Goal: Transaction & Acquisition: Purchase product/service

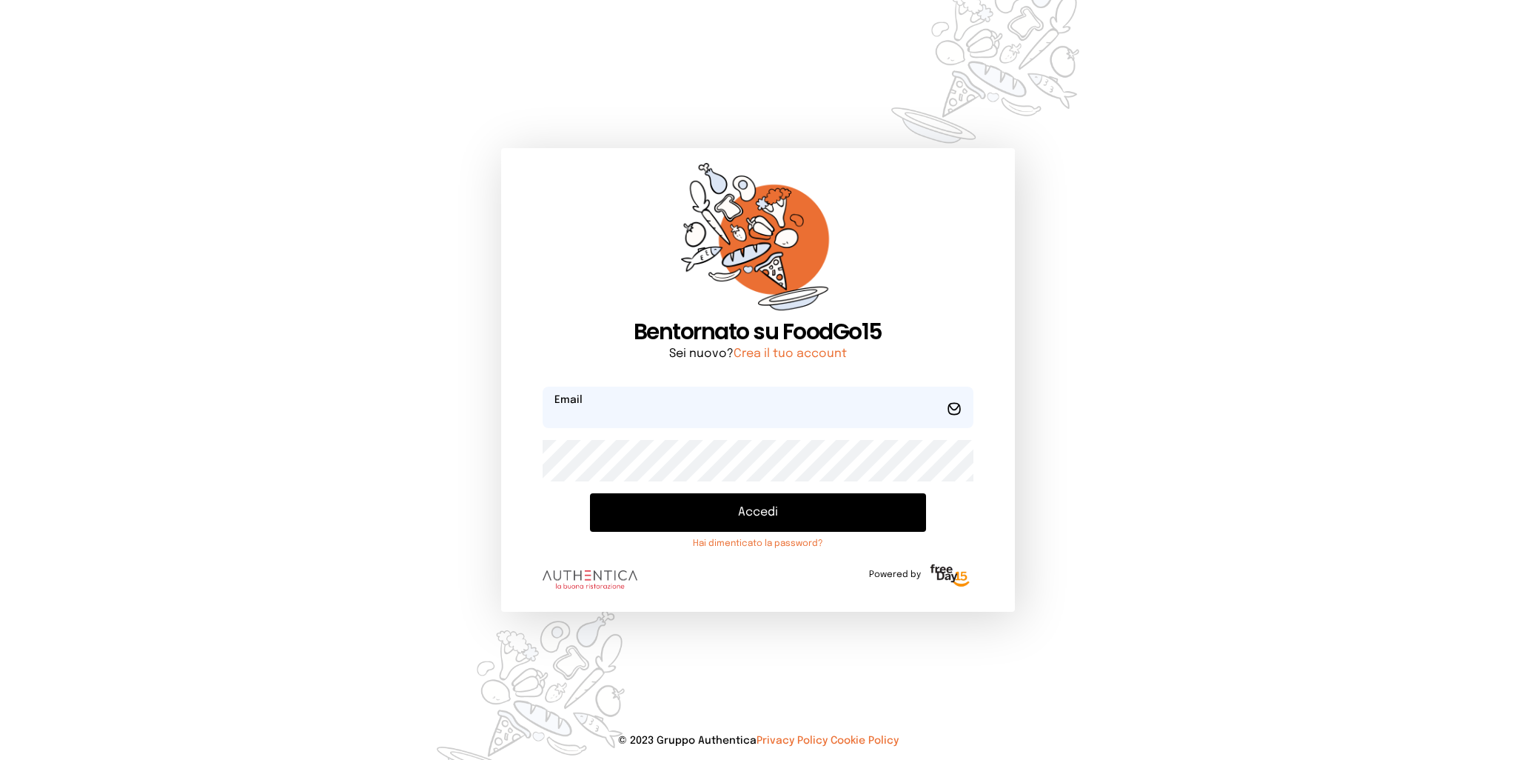
type input "**********"
click at [780, 510] on button "Accedi" at bounding box center [757, 512] width 335 height 38
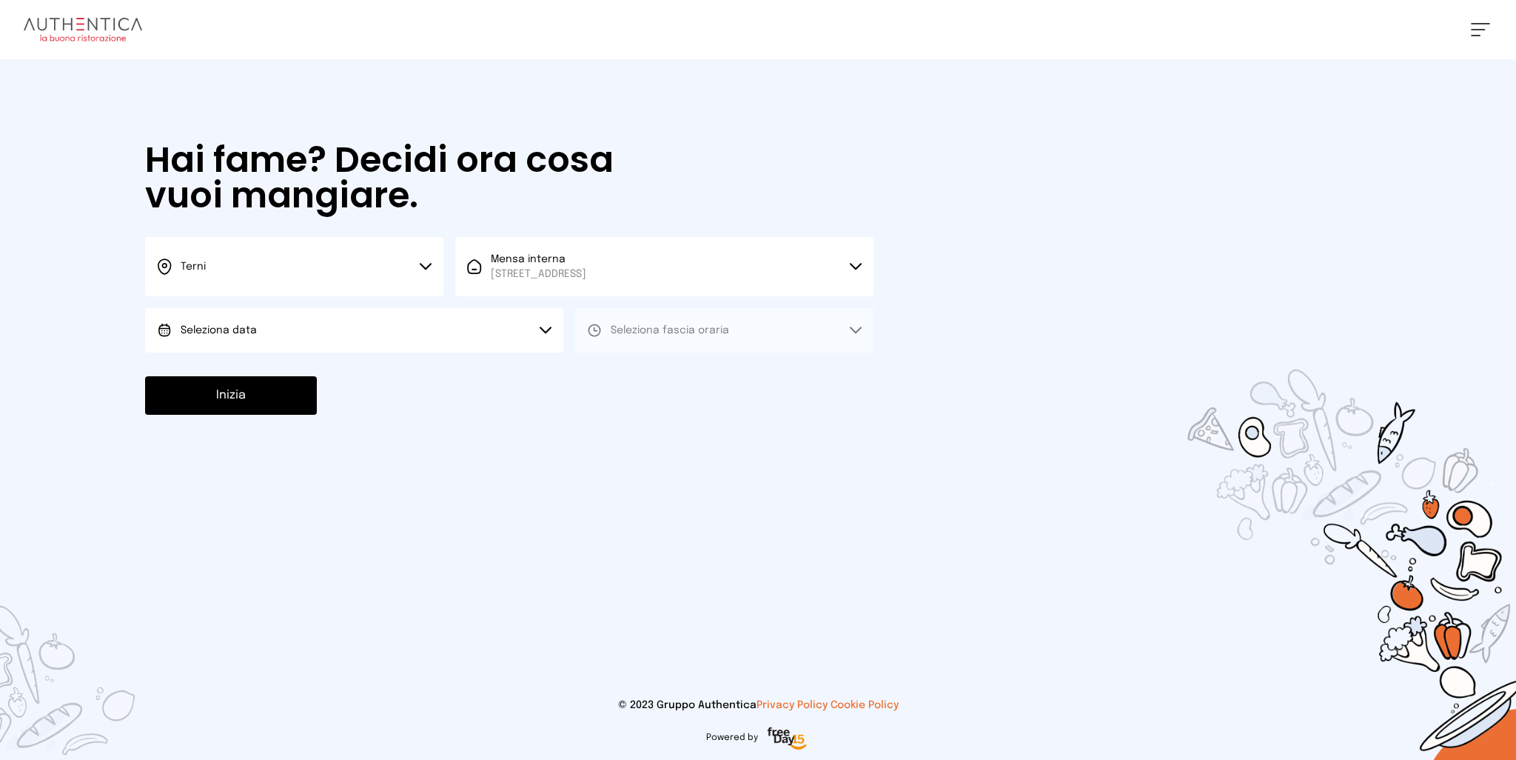
click at [247, 338] on button "Seleziona data" at bounding box center [354, 330] width 418 height 44
click at [253, 371] on span "[DATE], [DATE]" at bounding box center [217, 371] width 73 height 15
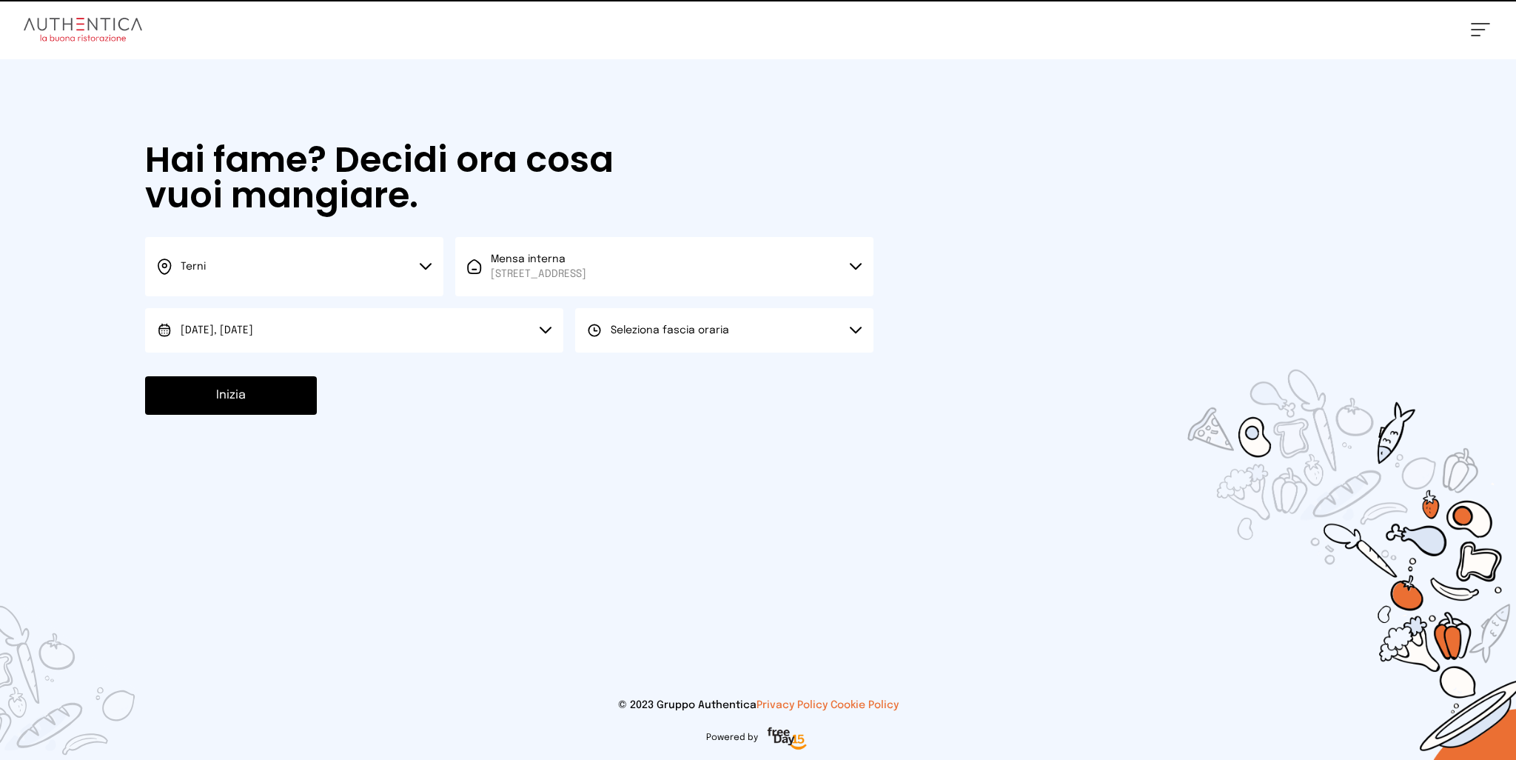
click at [657, 329] on span "Seleziona fascia oraria" at bounding box center [670, 330] width 118 height 10
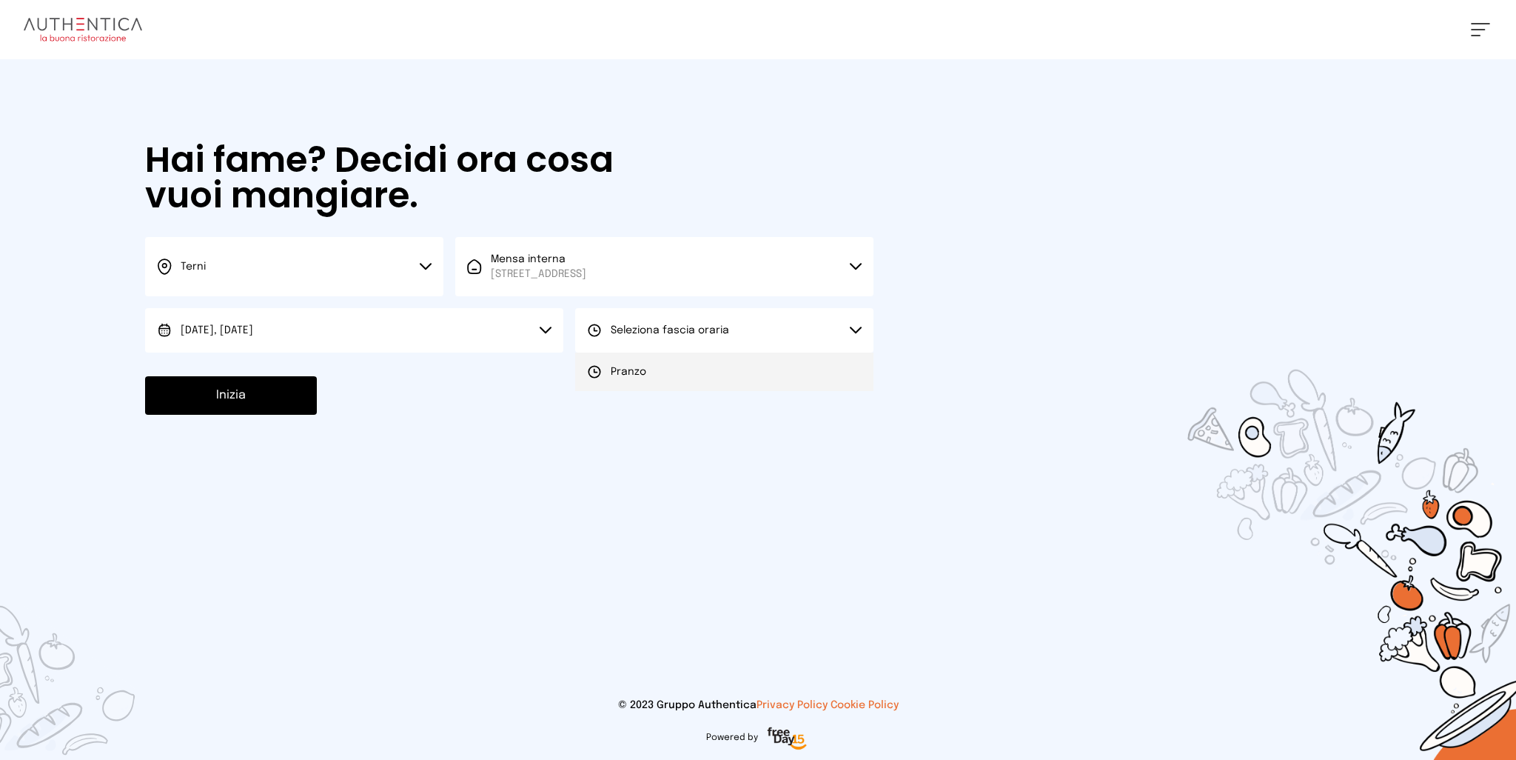
click at [649, 368] on li "Pranzo" at bounding box center [724, 371] width 298 height 38
click at [258, 397] on button "Inizia" at bounding box center [231, 395] width 172 height 38
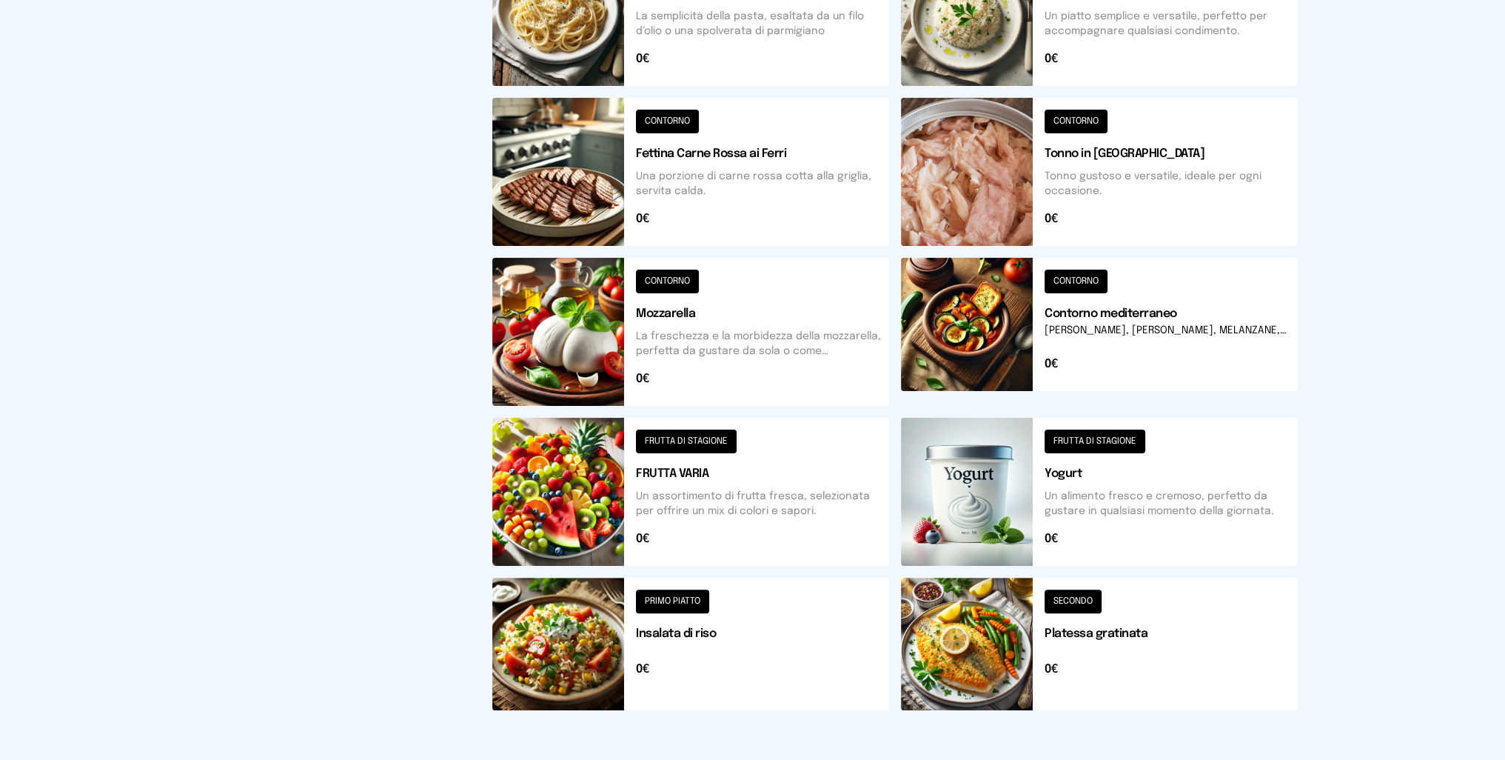
scroll to position [450, 0]
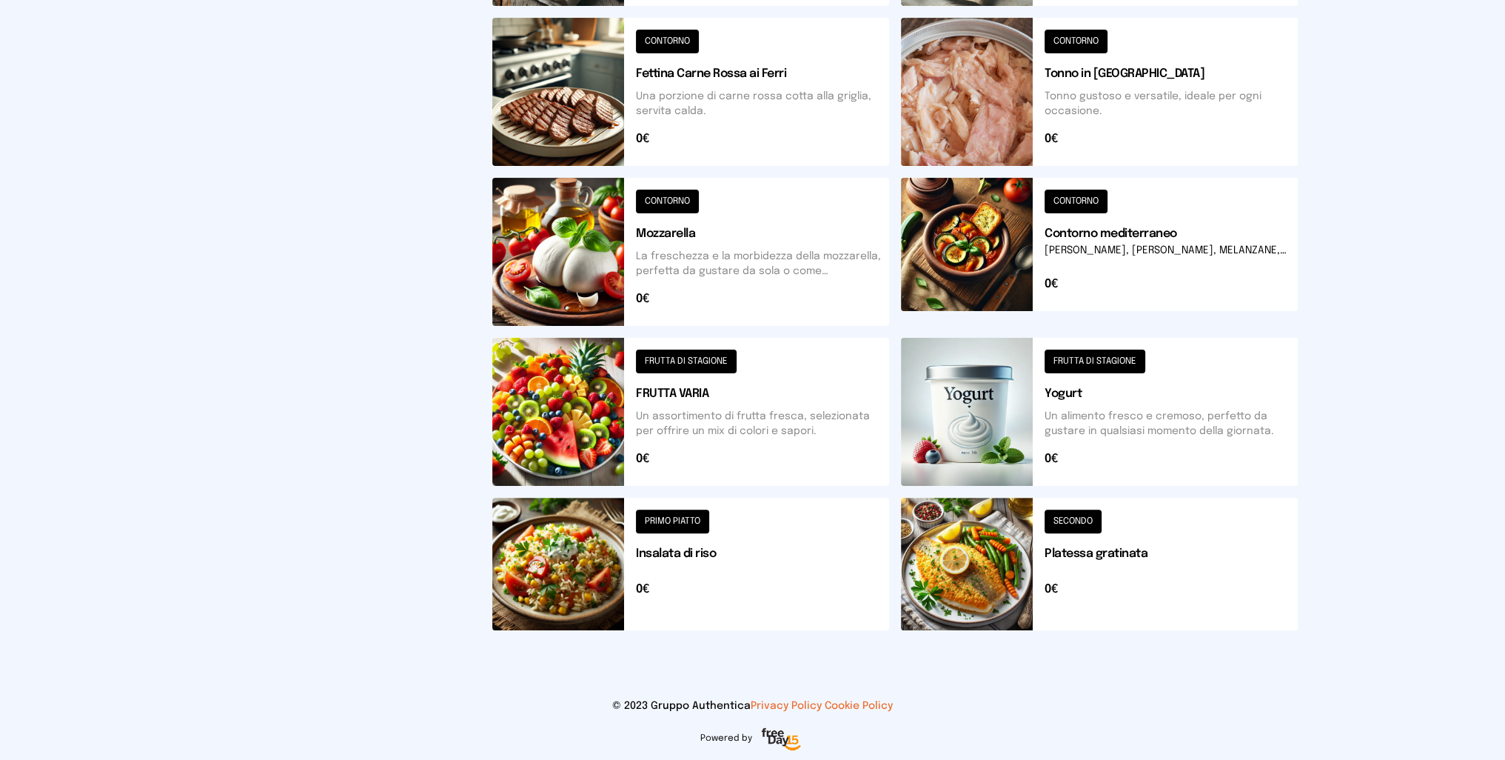
click at [577, 568] on button at bounding box center [690, 564] width 397 height 133
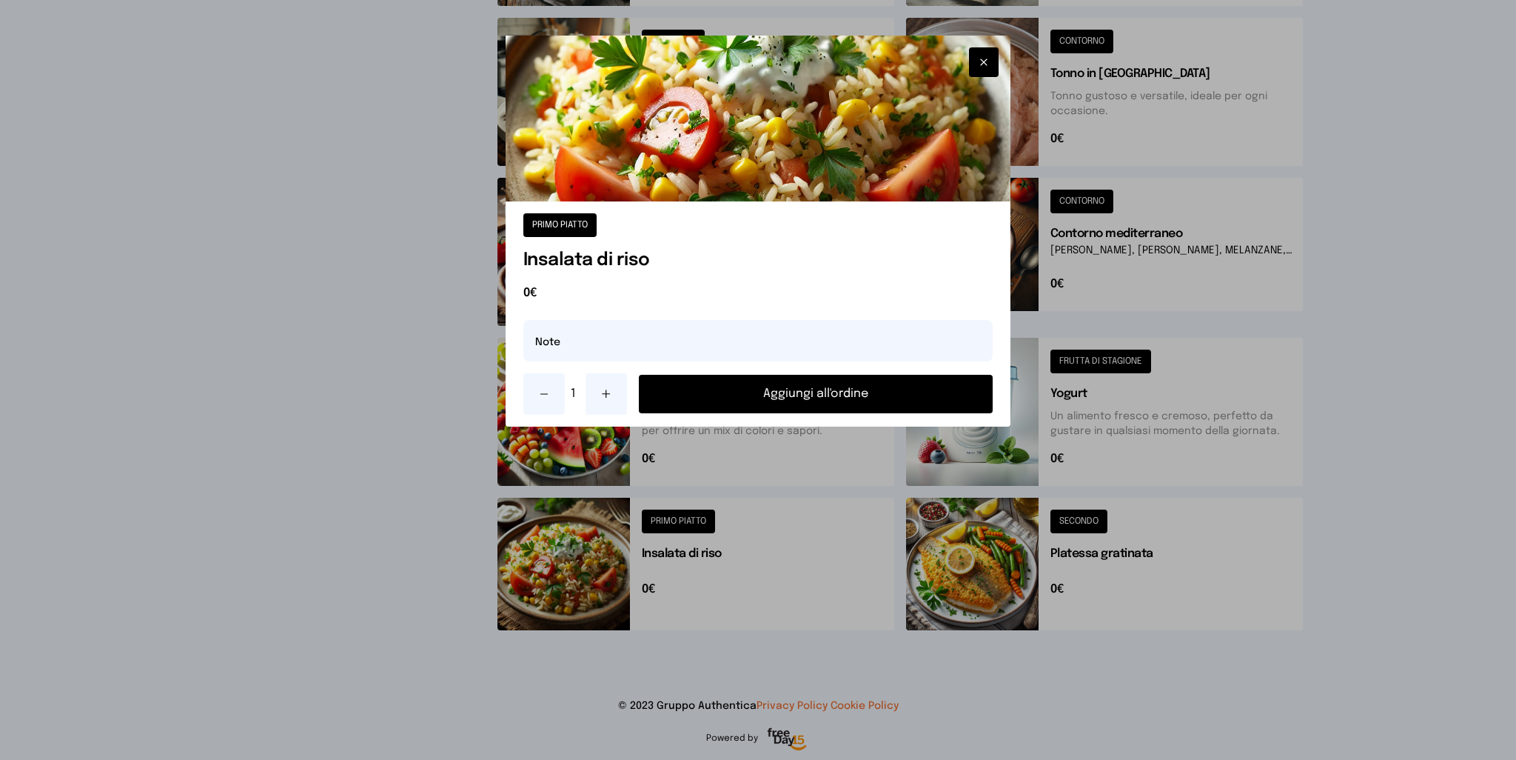
click at [731, 383] on button "Aggiungi all'ordine" at bounding box center [816, 394] width 355 height 38
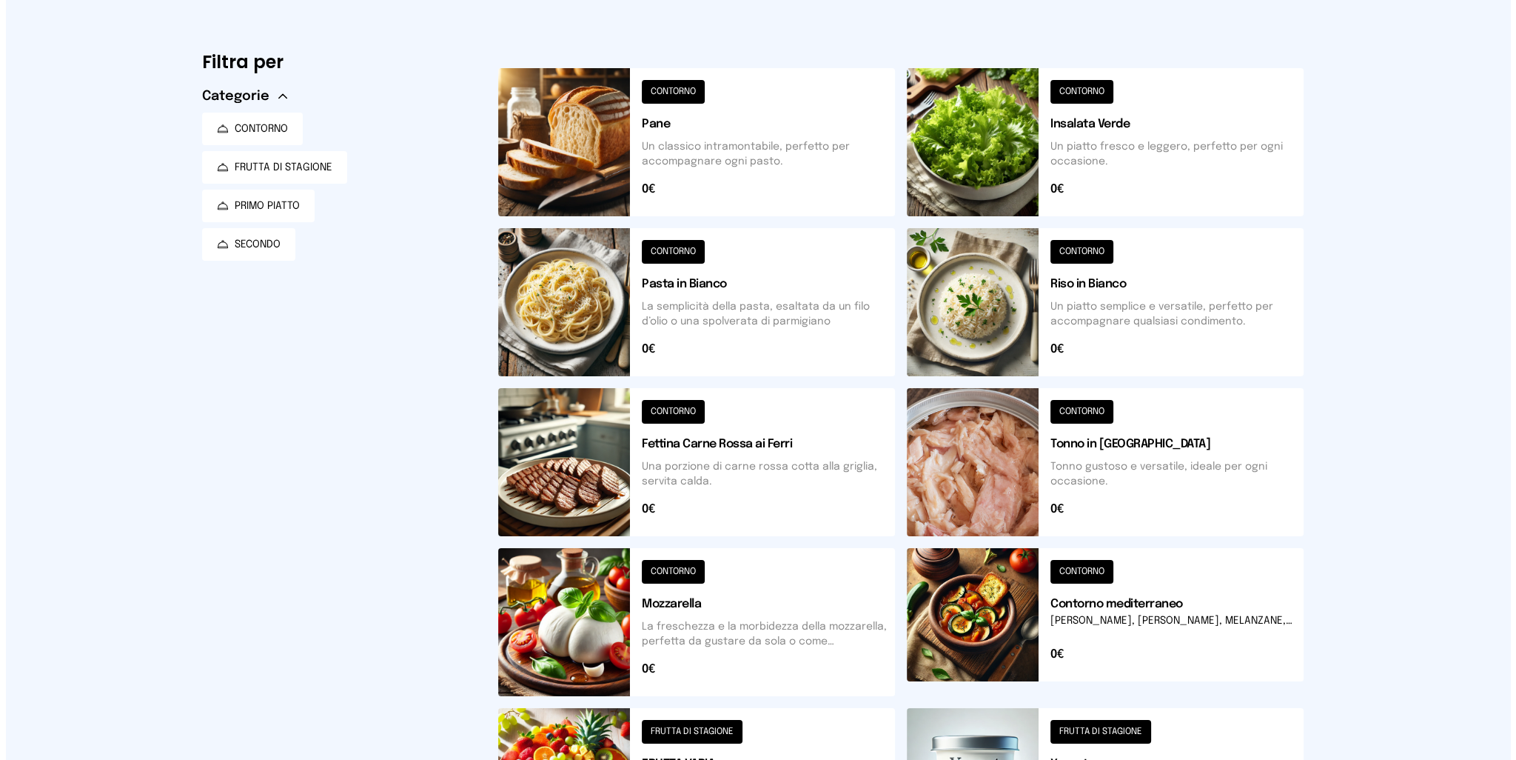
scroll to position [0, 0]
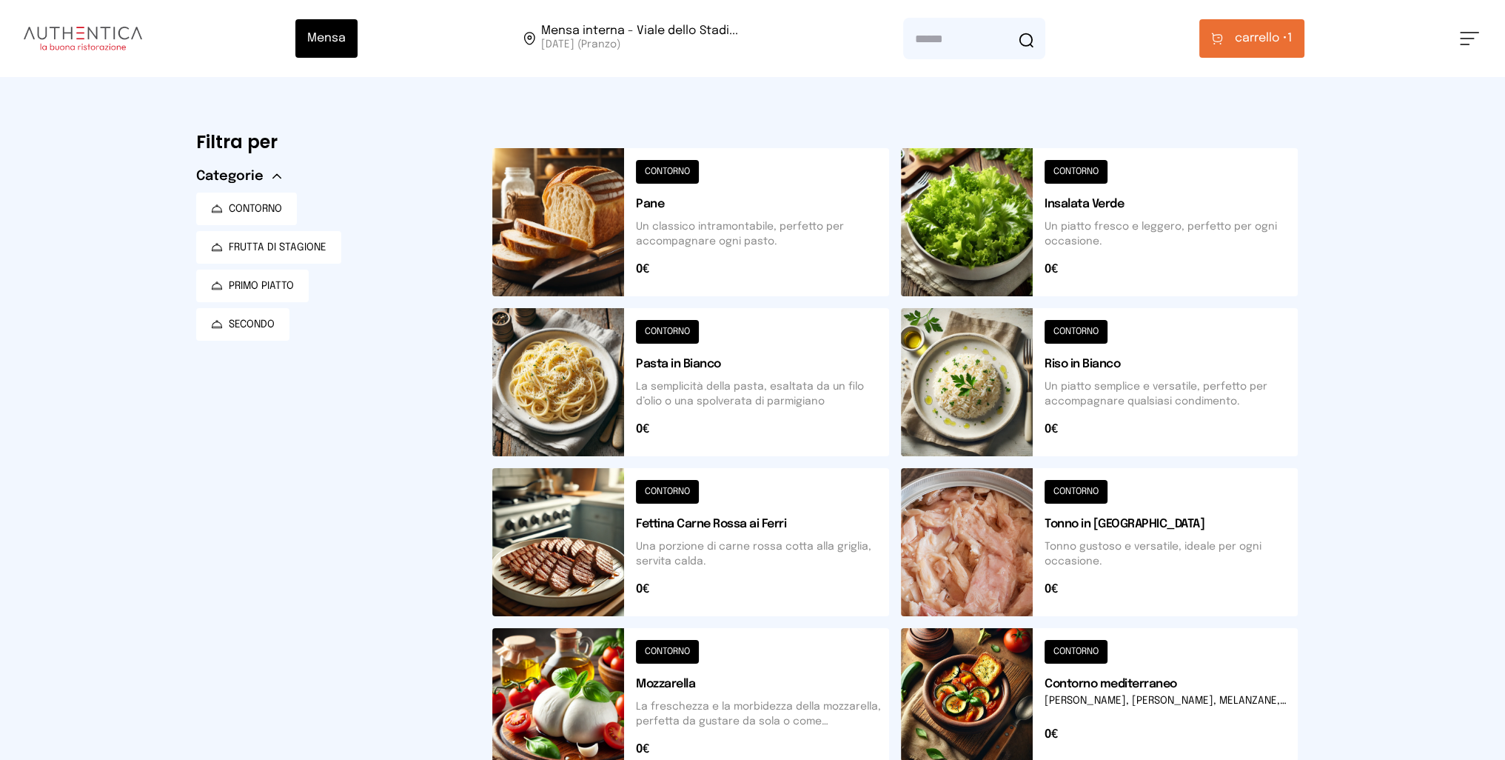
click at [1246, 38] on span "carrello •" at bounding box center [1261, 39] width 53 height 18
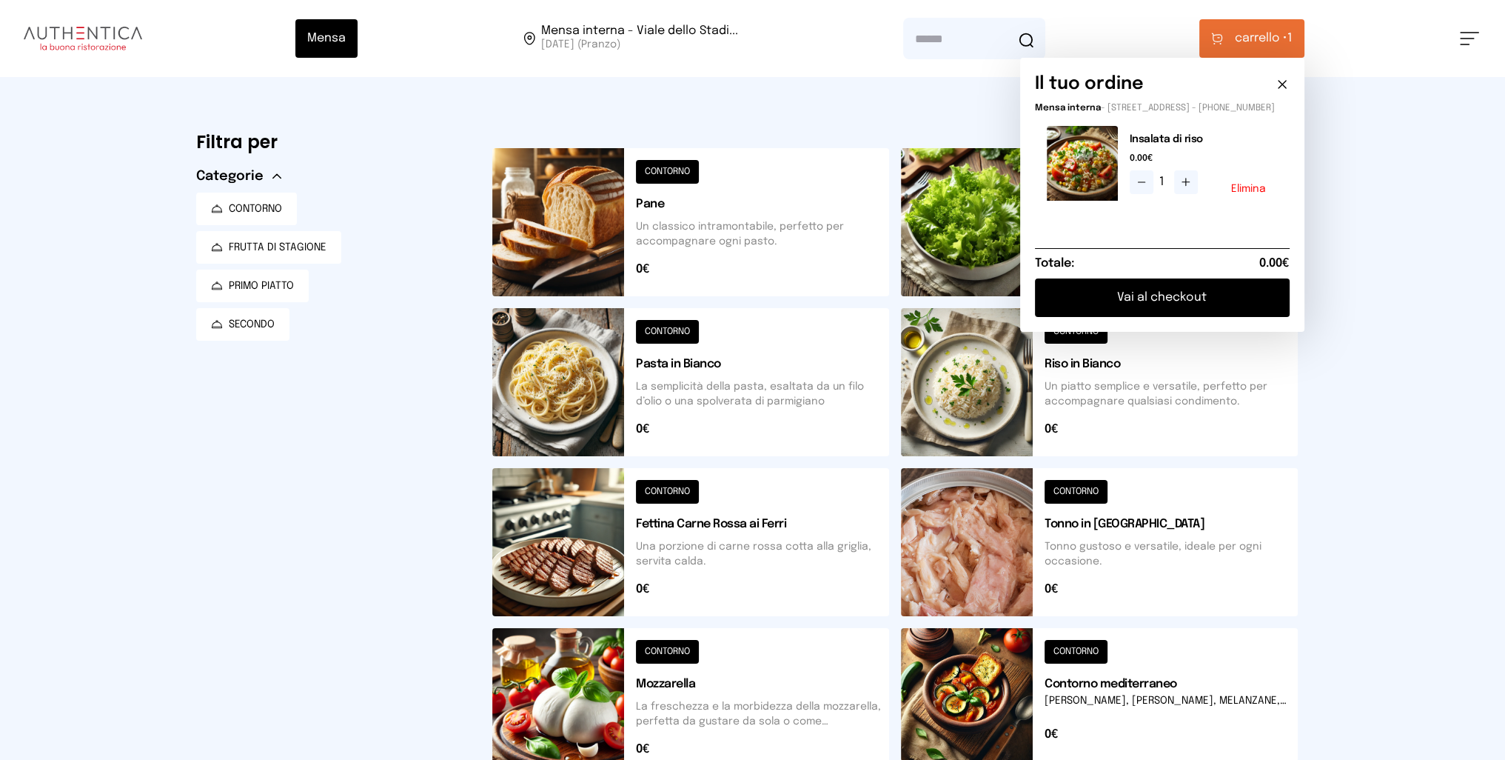
click at [1162, 313] on button "Vai al checkout" at bounding box center [1162, 297] width 255 height 38
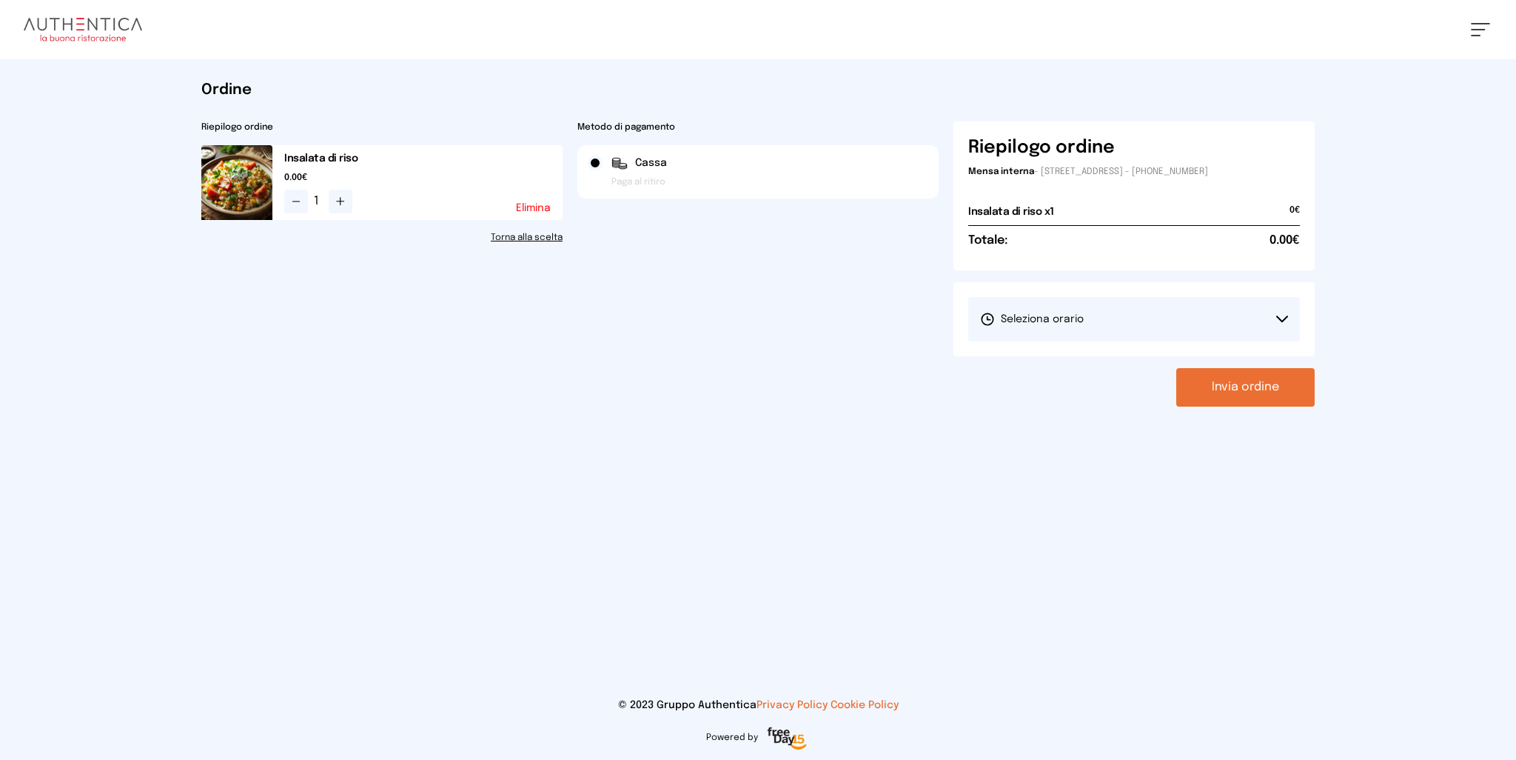
click at [1069, 313] on span "Seleziona orario" at bounding box center [1032, 319] width 104 height 15
click at [1055, 362] on span "1° Turno (13:00 - 15:00)" at bounding box center [1036, 360] width 112 height 15
click at [1267, 383] on button "Invia ordine" at bounding box center [1245, 387] width 138 height 38
